Goal: Task Accomplishment & Management: Use online tool/utility

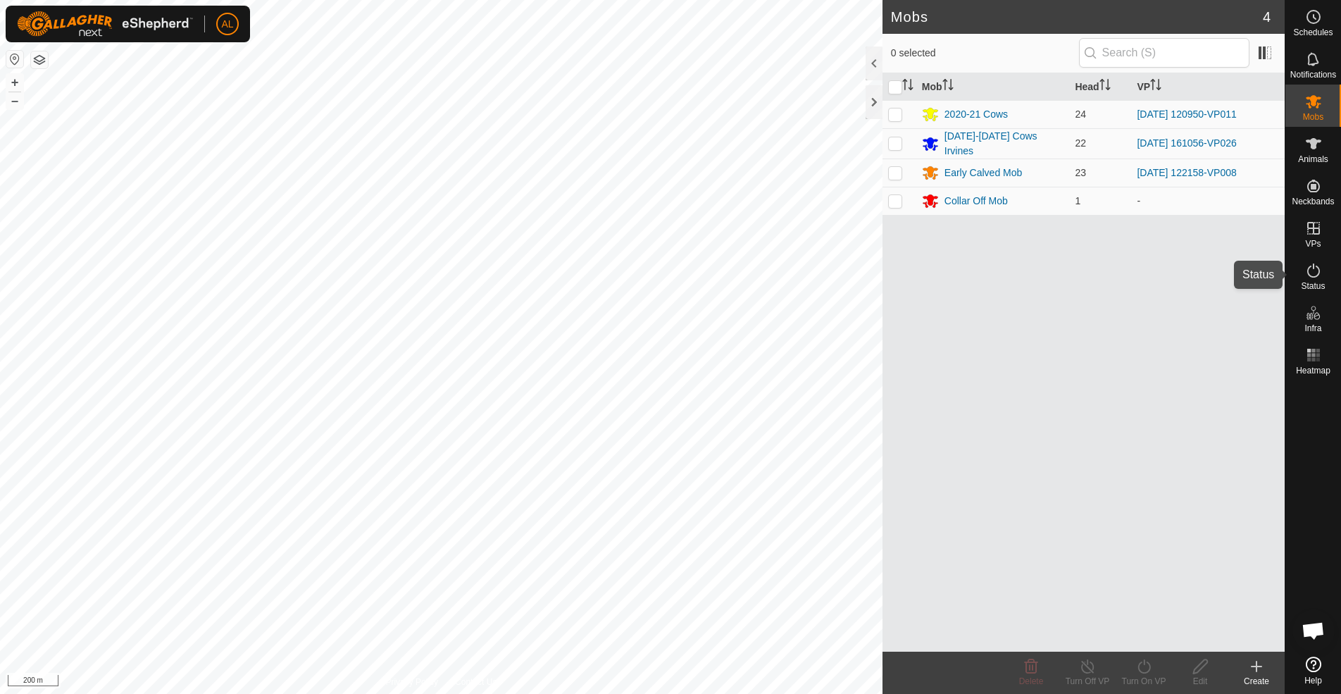
click at [1309, 264] on icon at bounding box center [1313, 270] width 17 height 17
click at [1320, 265] on icon at bounding box center [1313, 270] width 17 height 17
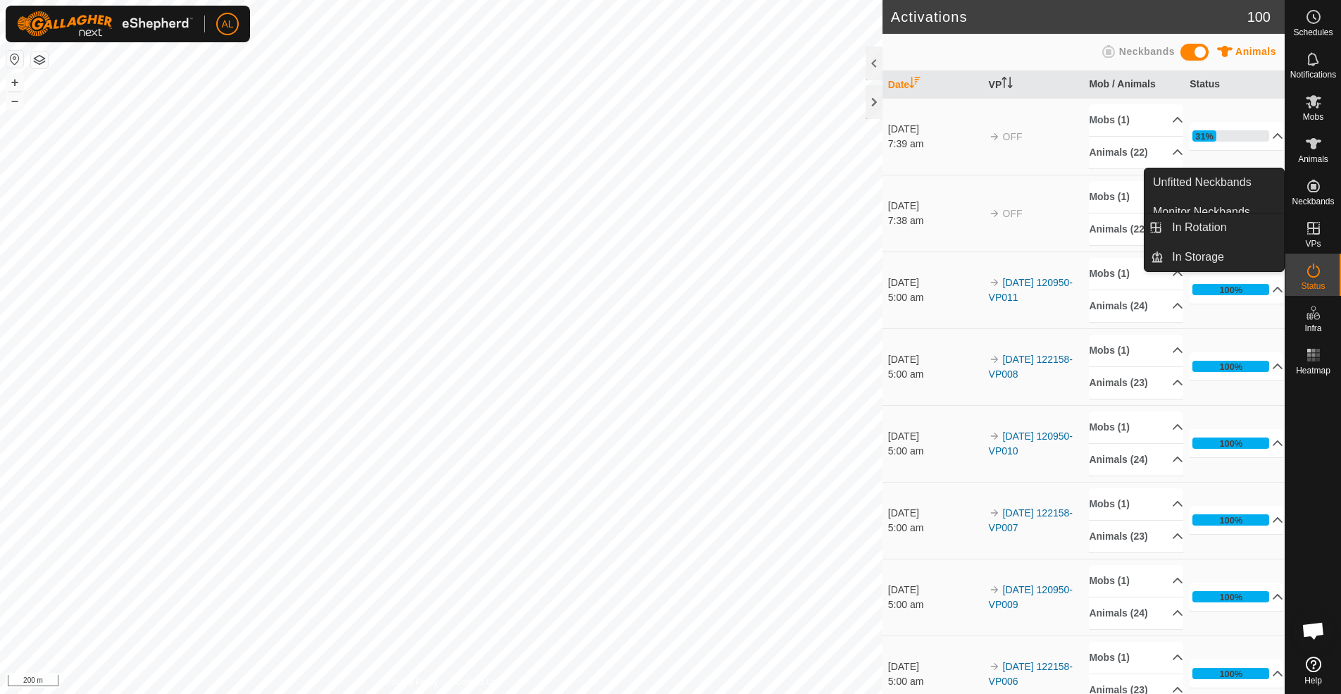
click at [1315, 237] on es-virtualpaddocks-svg-icon at bounding box center [1312, 228] width 25 height 23
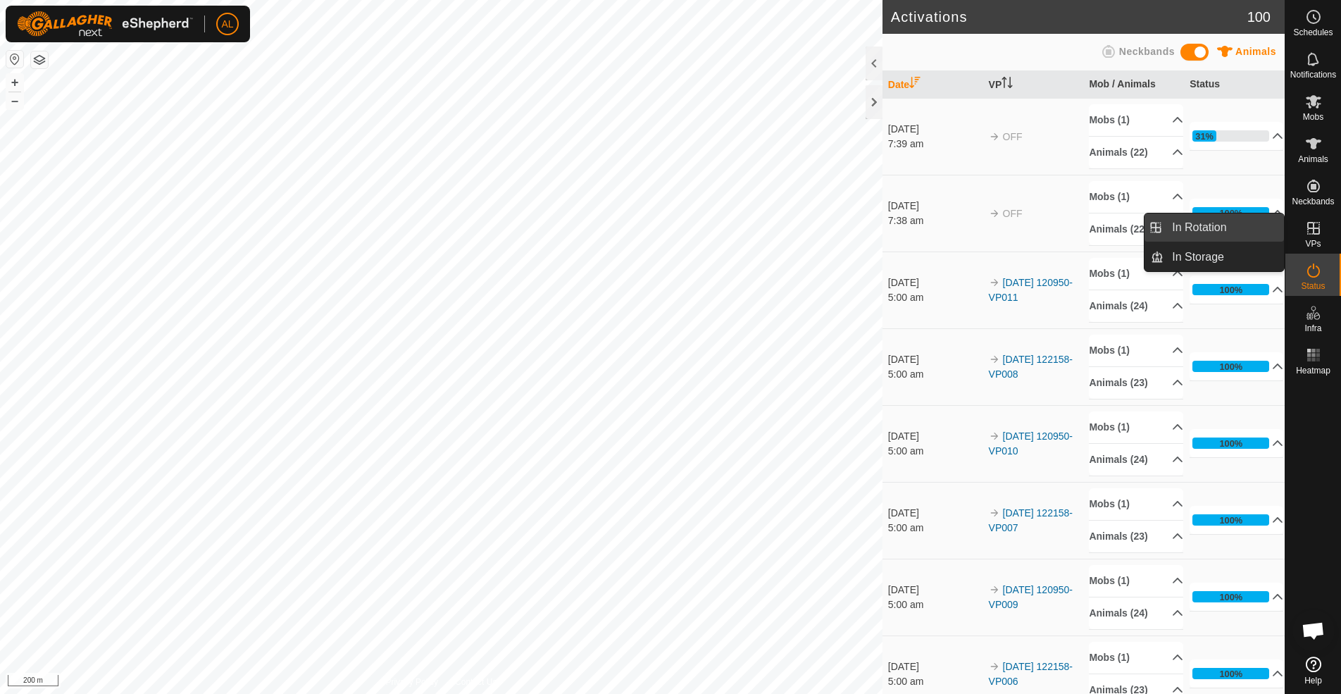
click at [1248, 225] on link "In Rotation" at bounding box center [1223, 227] width 120 height 28
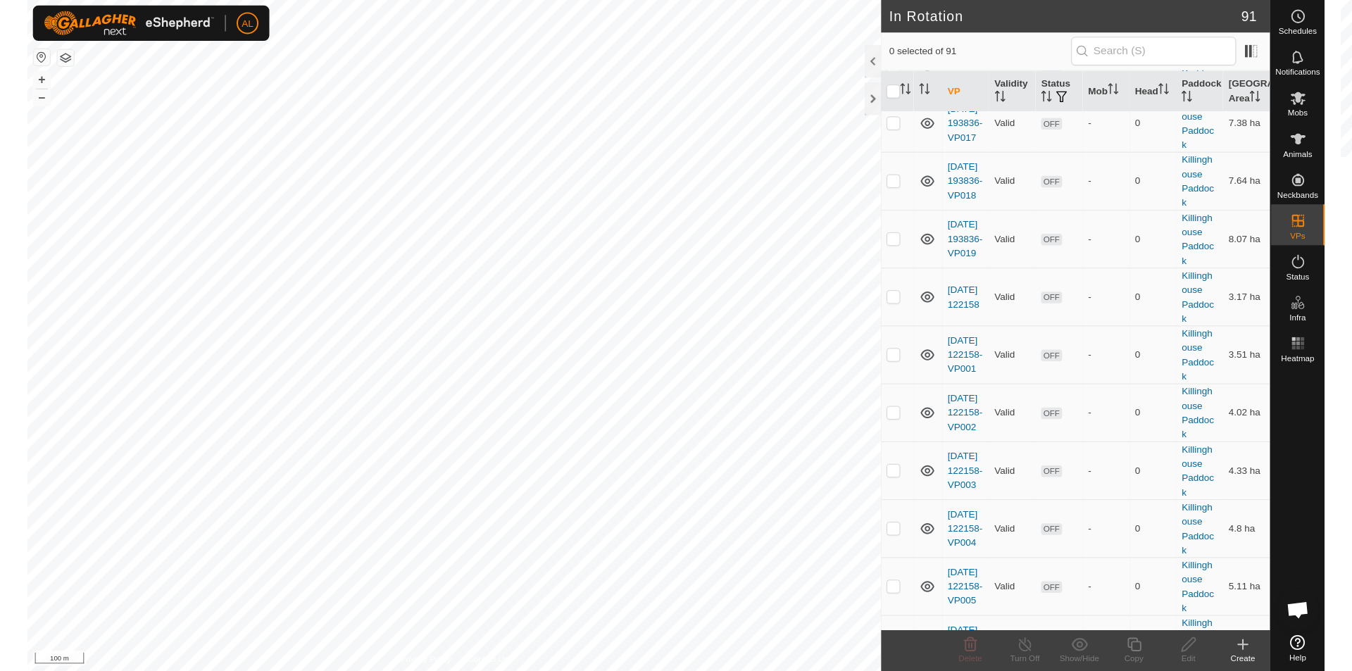
scroll to position [5067, 0]
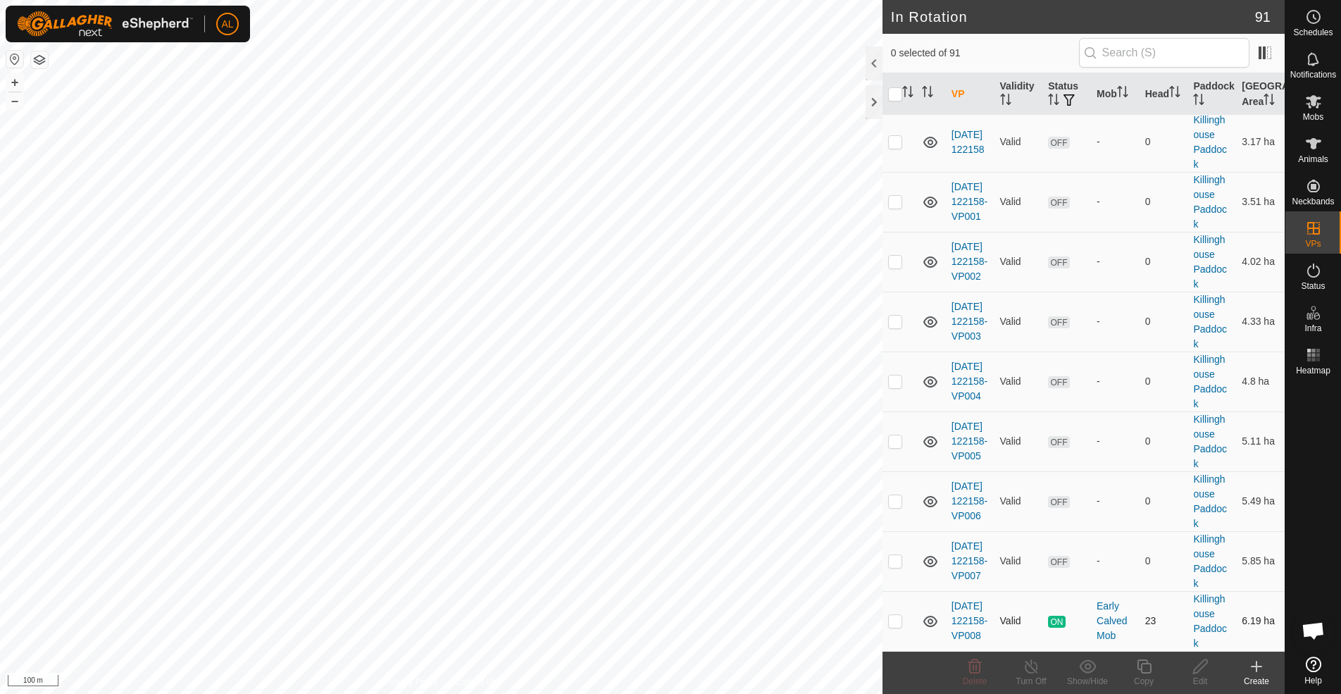
click at [896, 622] on p-checkbox at bounding box center [895, 620] width 14 height 11
checkbox input "true"
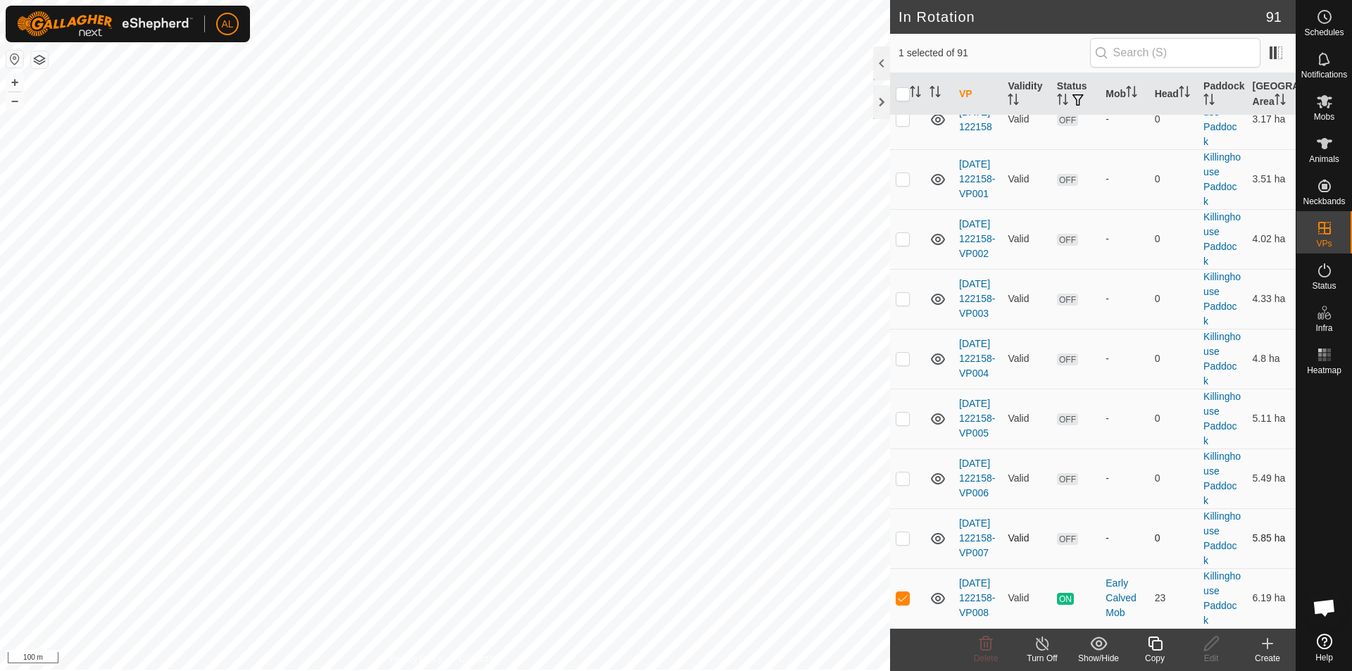
scroll to position [5052, 0]
click at [1156, 652] on div "Copy" at bounding box center [1155, 658] width 56 height 13
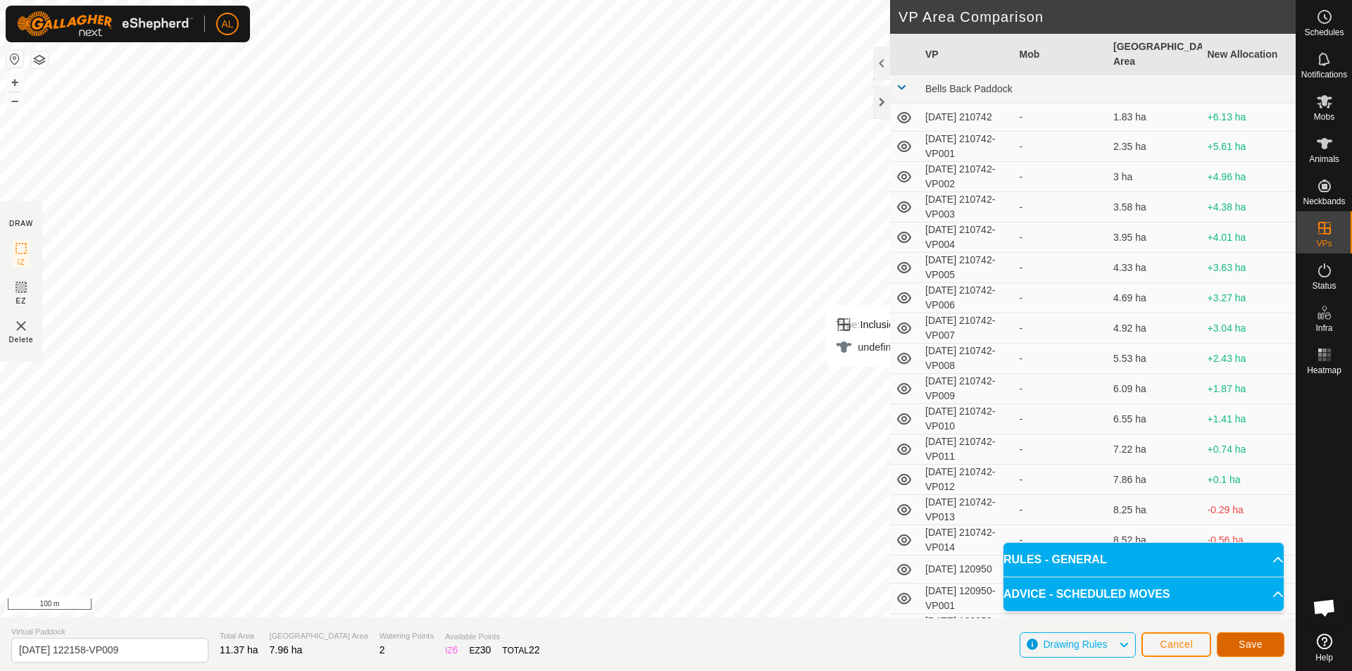
click at [1234, 638] on button "Save" at bounding box center [1251, 644] width 68 height 25
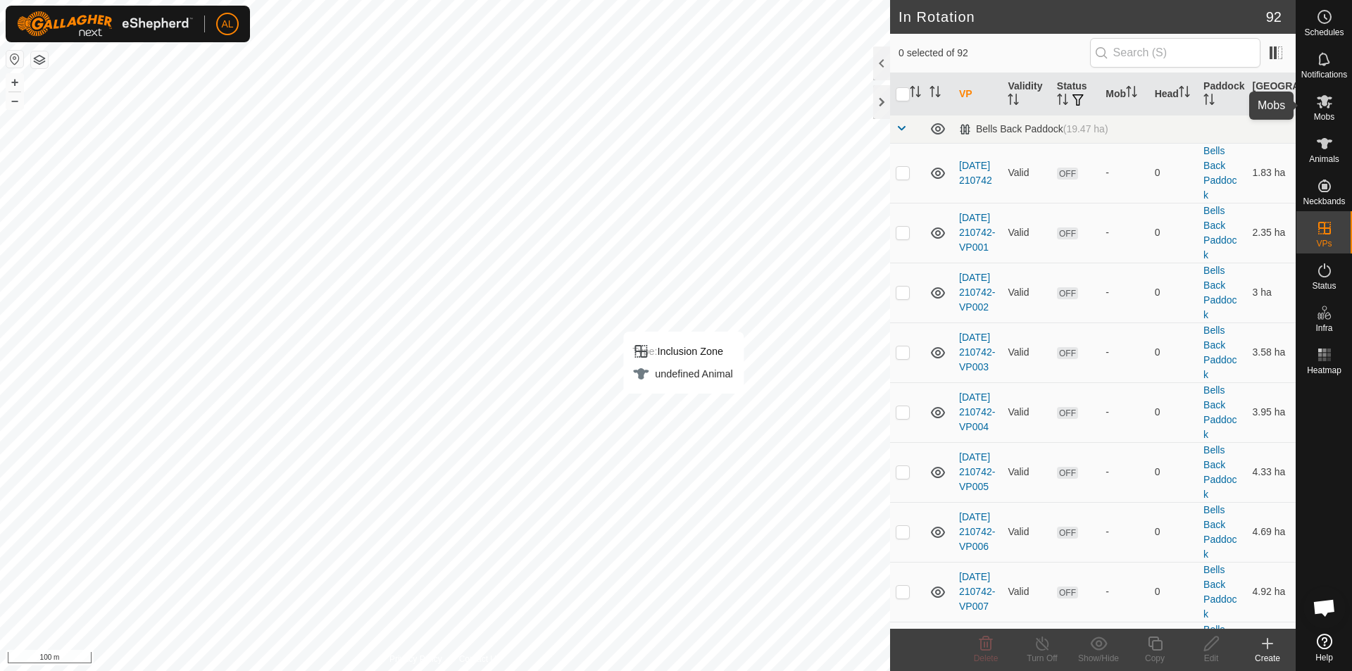
click at [1322, 111] on es-mob-svg-icon at bounding box center [1324, 101] width 25 height 23
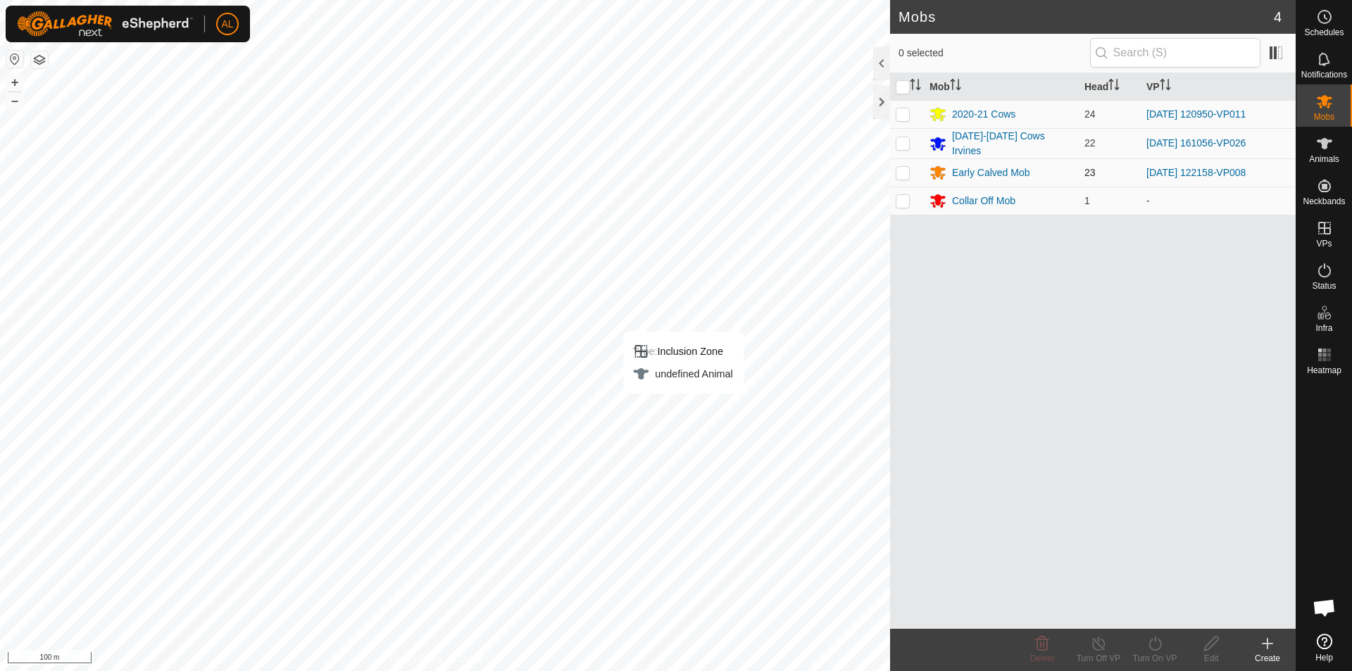
click at [890, 168] on td at bounding box center [907, 172] width 34 height 28
checkbox input "true"
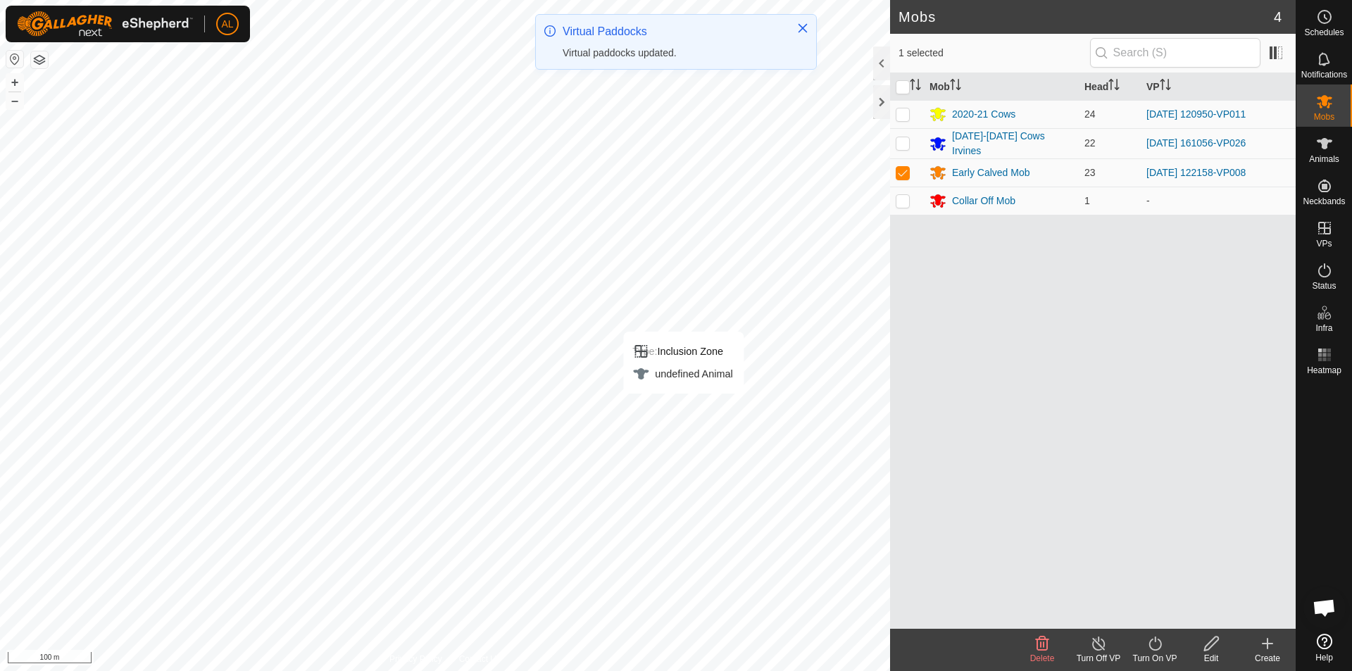
click at [1155, 651] on icon at bounding box center [1155, 643] width 18 height 17
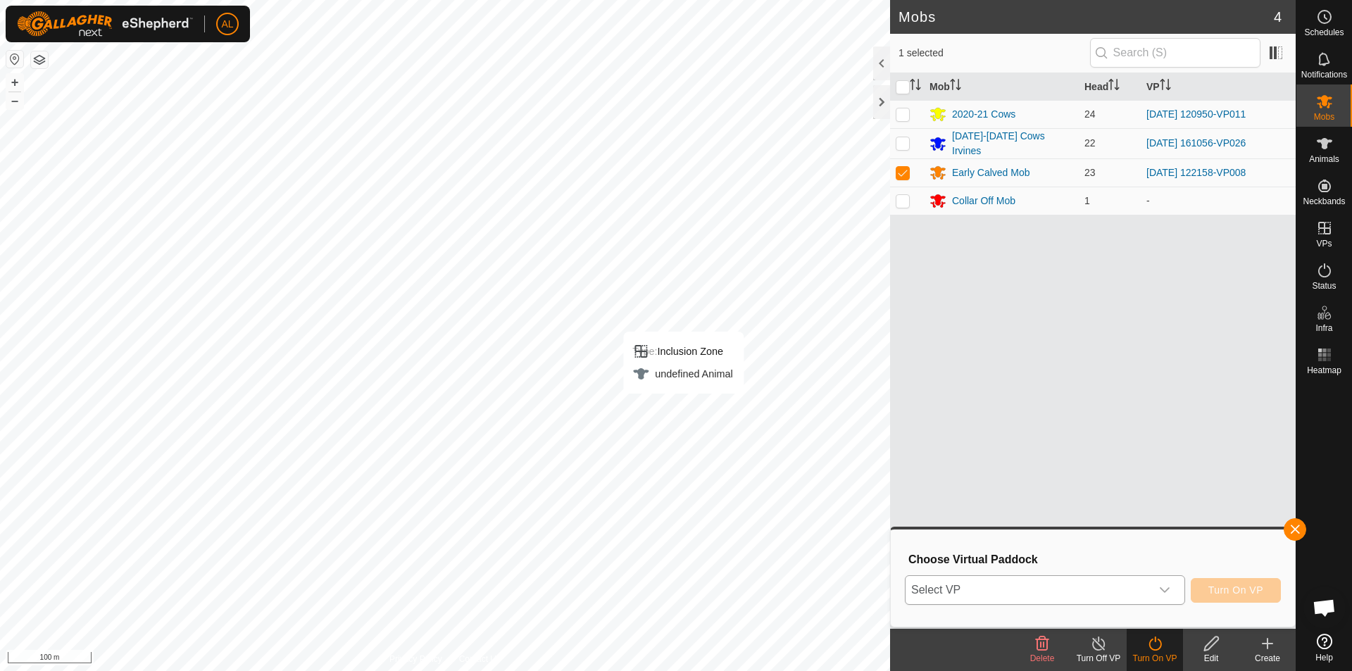
click at [1049, 594] on span "Select VP" at bounding box center [1027, 590] width 245 height 28
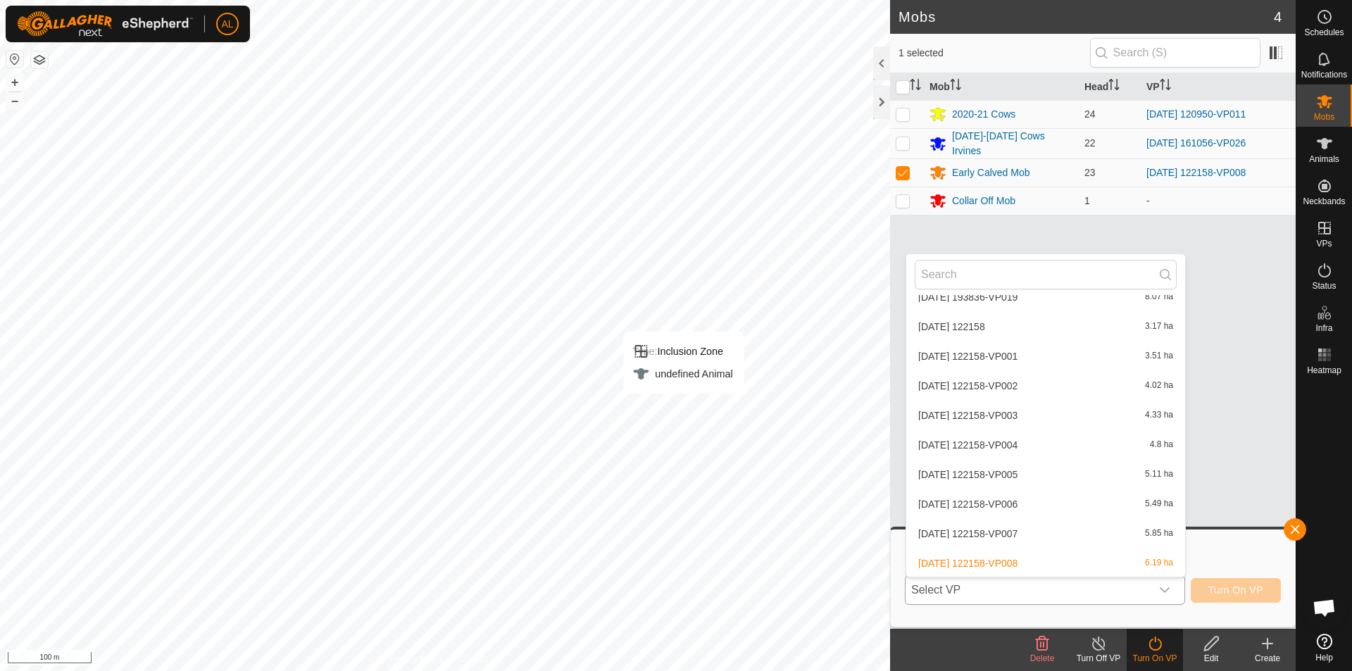
scroll to position [2567, 0]
click at [1013, 563] on li "[DATE] 122158-VP009 7.96 ha" at bounding box center [1045, 562] width 279 height 28
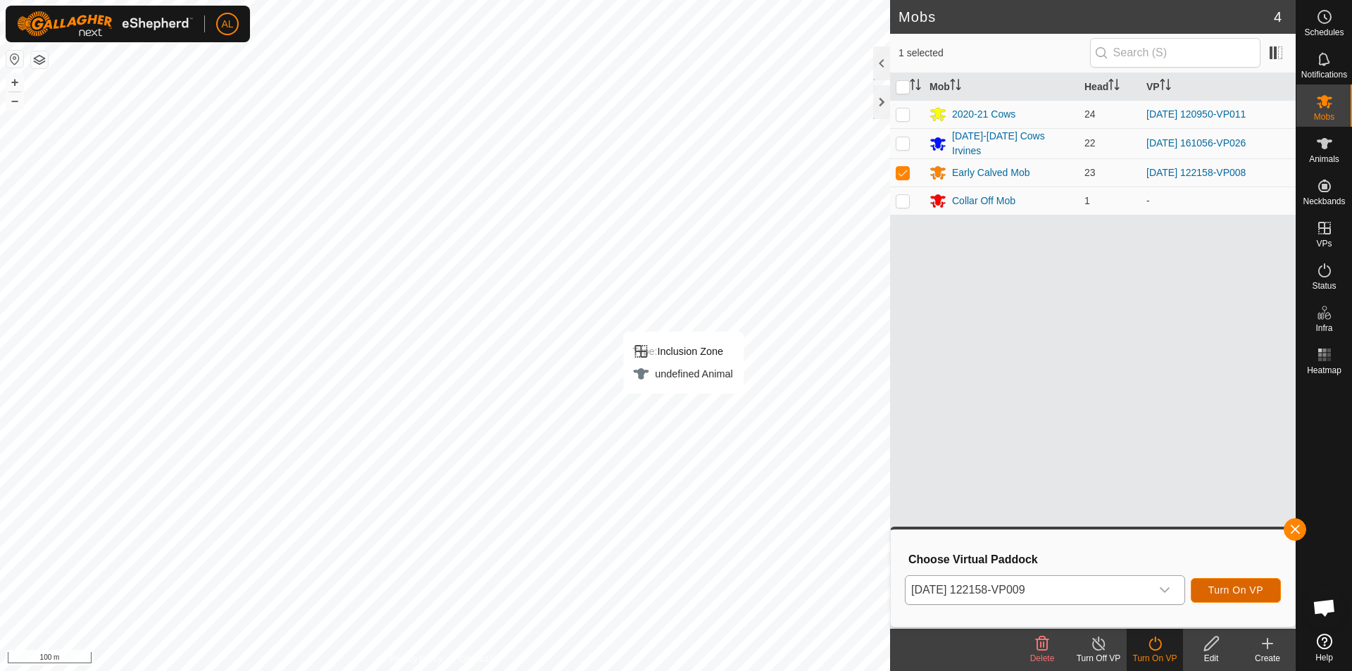
click at [1243, 591] on span "Turn On VP" at bounding box center [1235, 589] width 55 height 11
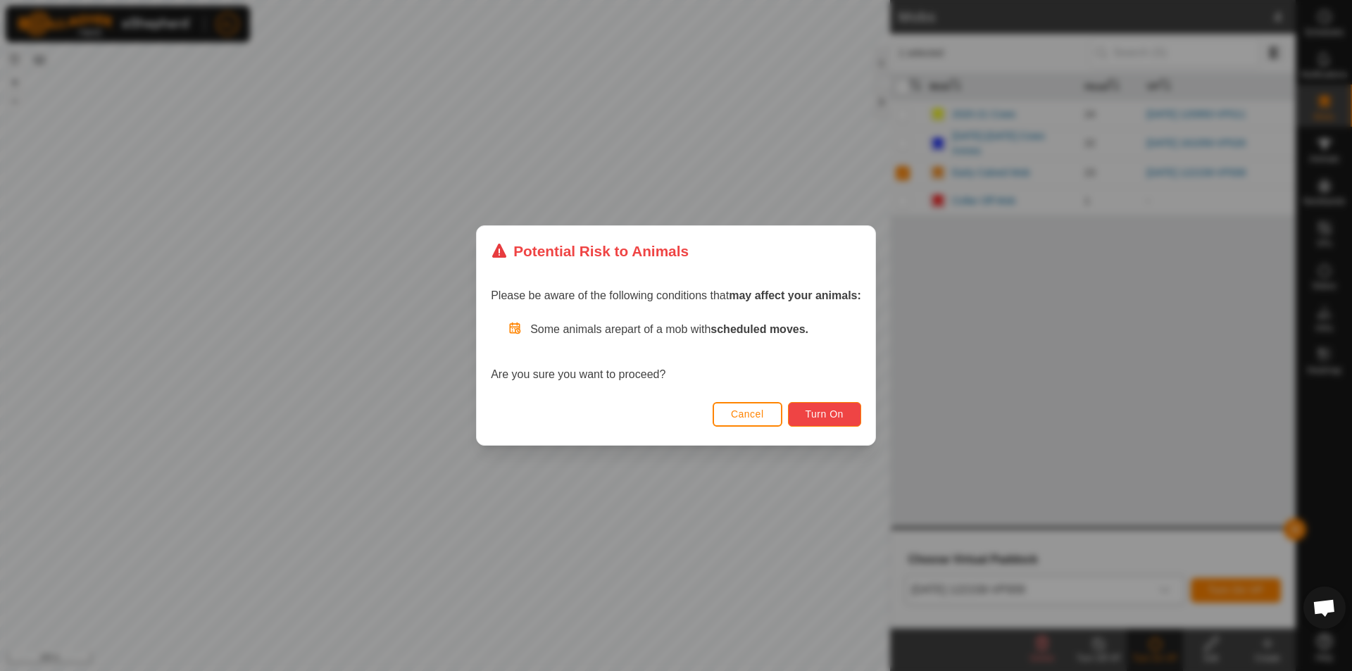
click at [816, 415] on span "Turn On" at bounding box center [824, 413] width 38 height 11
